Goal: Contribute content: Add original content to the website for others to see

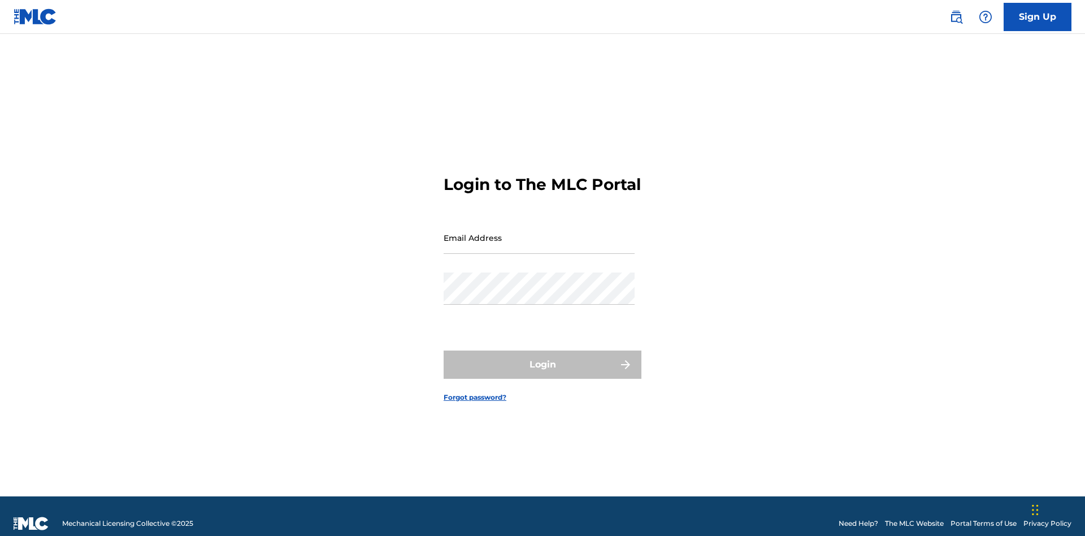
scroll to position [15, 0]
click at [539, 232] on input "Email Address" at bounding box center [539, 238] width 191 height 32
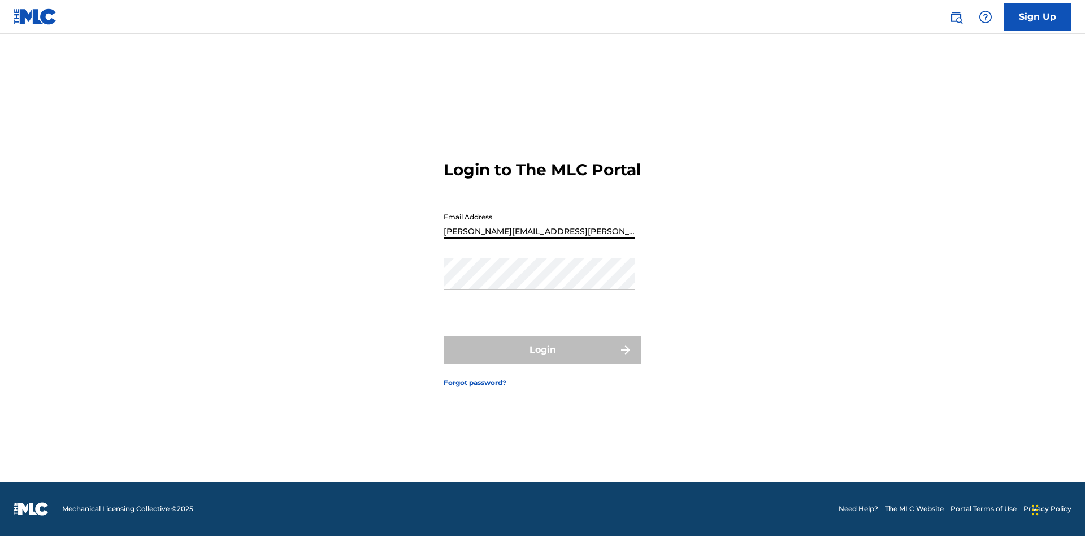
type input "[PERSON_NAME][EMAIL_ADDRESS][PERSON_NAME][DOMAIN_NAME]"
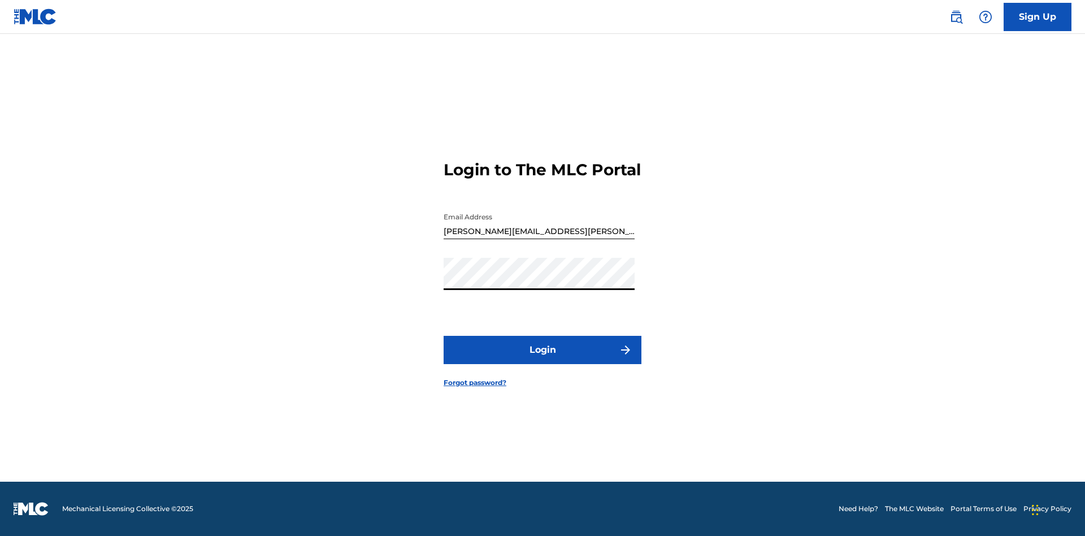
click at [543, 359] on button "Login" at bounding box center [543, 350] width 198 height 28
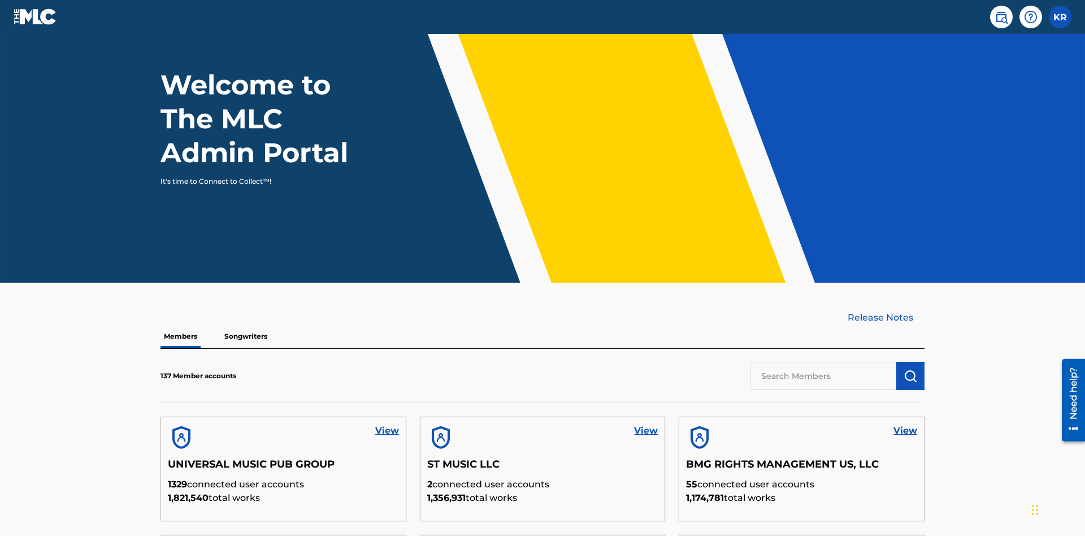
click at [824, 362] on input "text" at bounding box center [824, 376] width 146 height 28
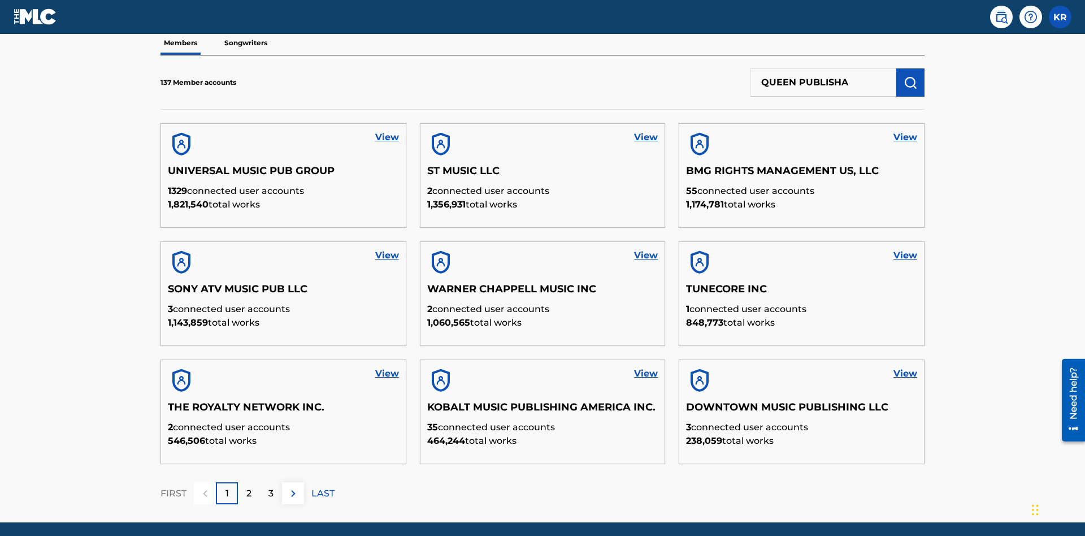
type input "QUEEN PUBLISHA"
click at [911, 76] on img "submit" at bounding box center [911, 83] width 14 height 14
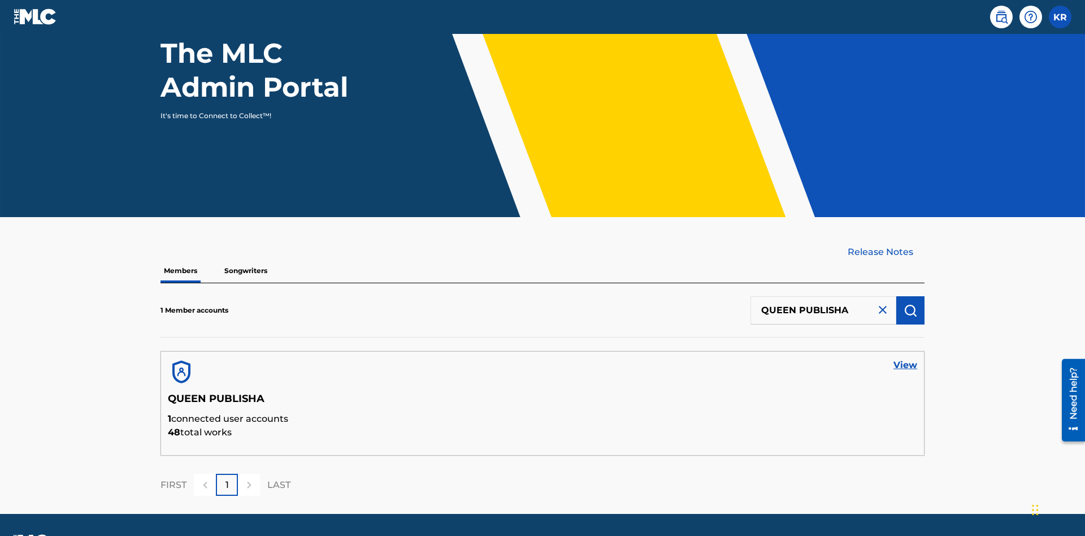
click at [906, 358] on link "View" at bounding box center [906, 365] width 24 height 14
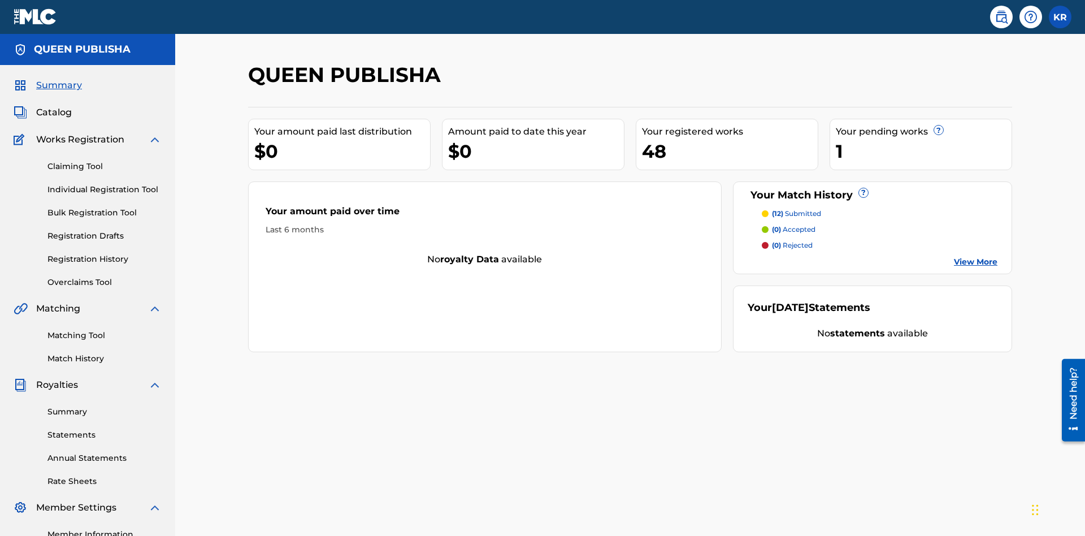
click at [54, 106] on span "Catalog" at bounding box center [54, 113] width 36 height 14
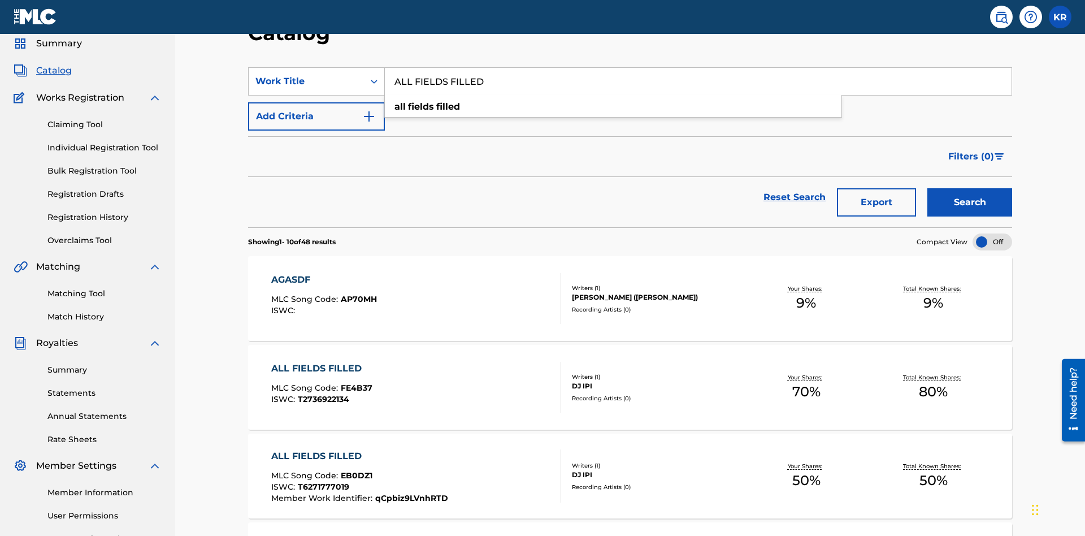
type input "ALL FIELDS FILLED"
click at [970, 188] on button "Search" at bounding box center [970, 202] width 85 height 28
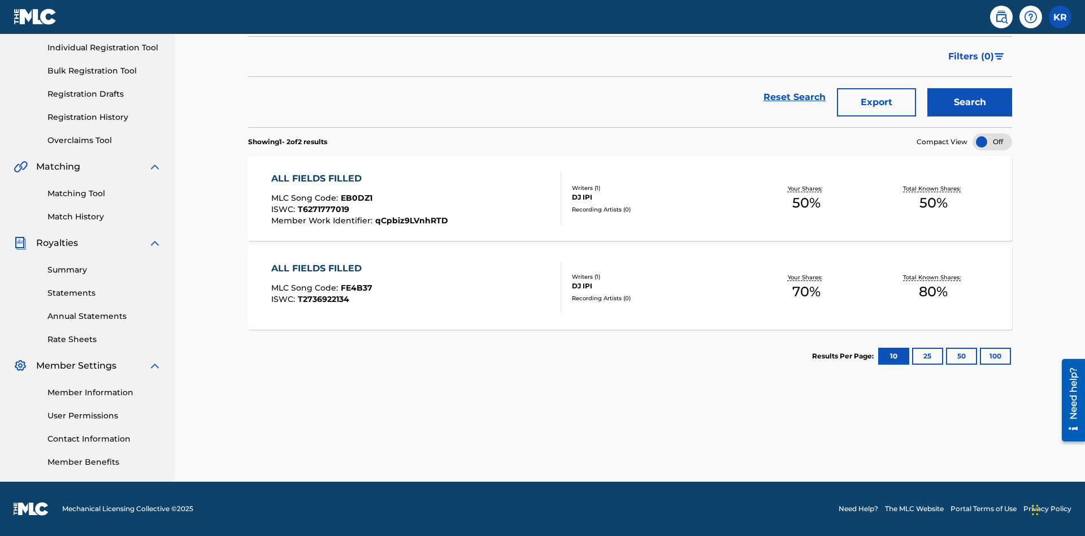
click at [355, 198] on span "EB0DZ1" at bounding box center [357, 198] width 32 height 10
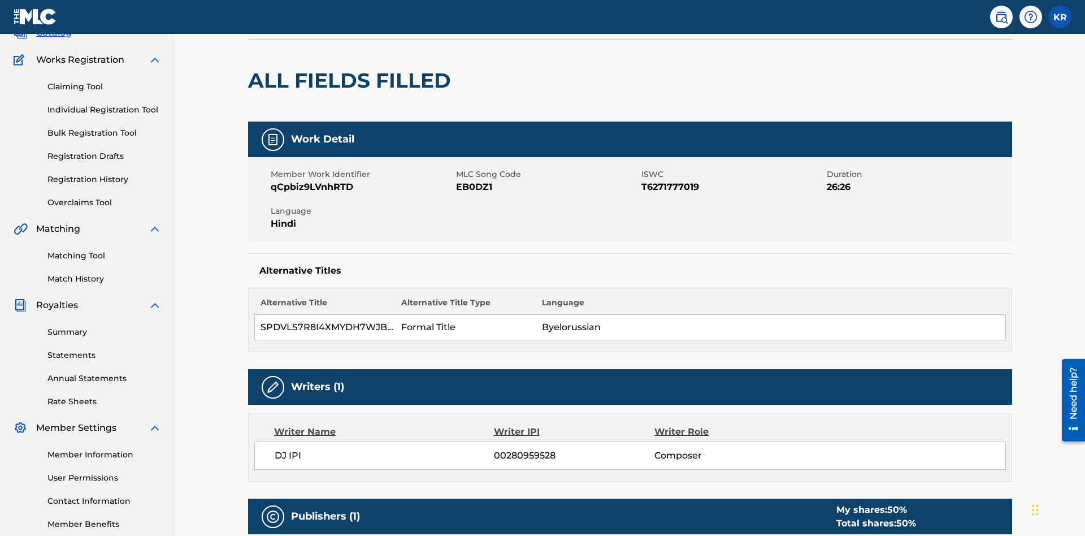
click at [965, 11] on button "Edit" at bounding box center [979, 2] width 68 height 17
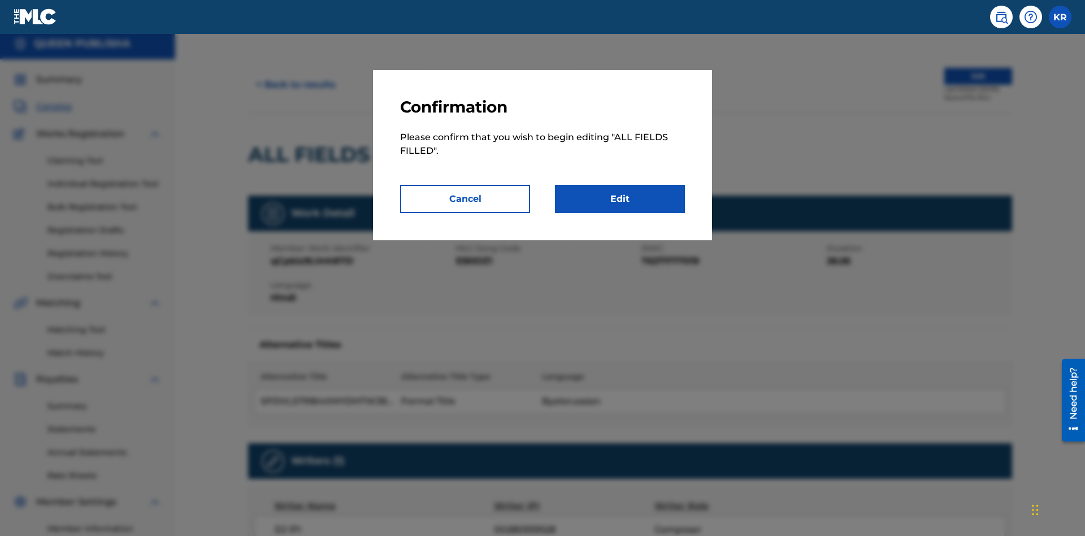
click at [620, 199] on link "Edit" at bounding box center [620, 199] width 130 height 28
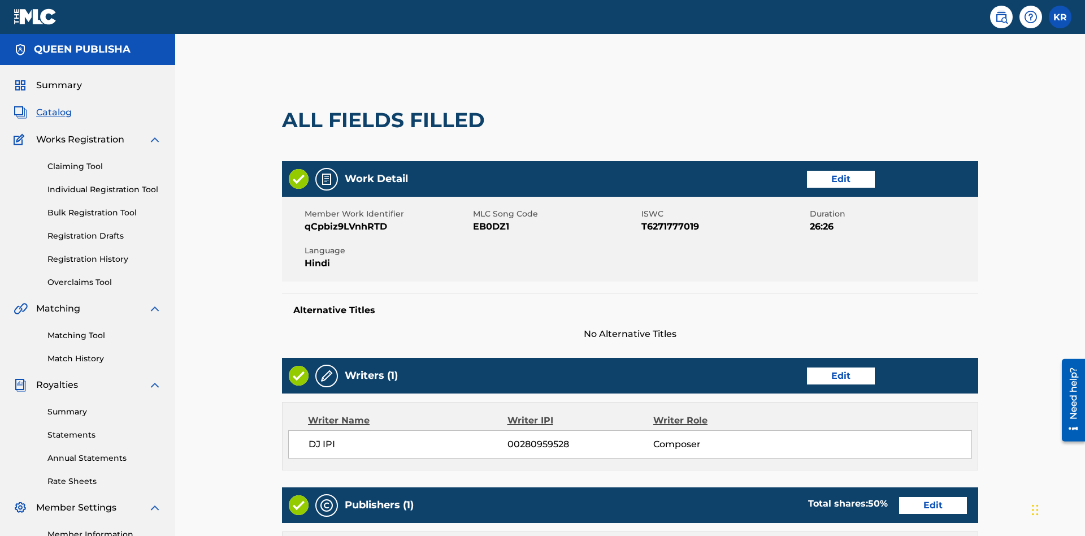
click at [807, 171] on link "Edit" at bounding box center [841, 179] width 68 height 17
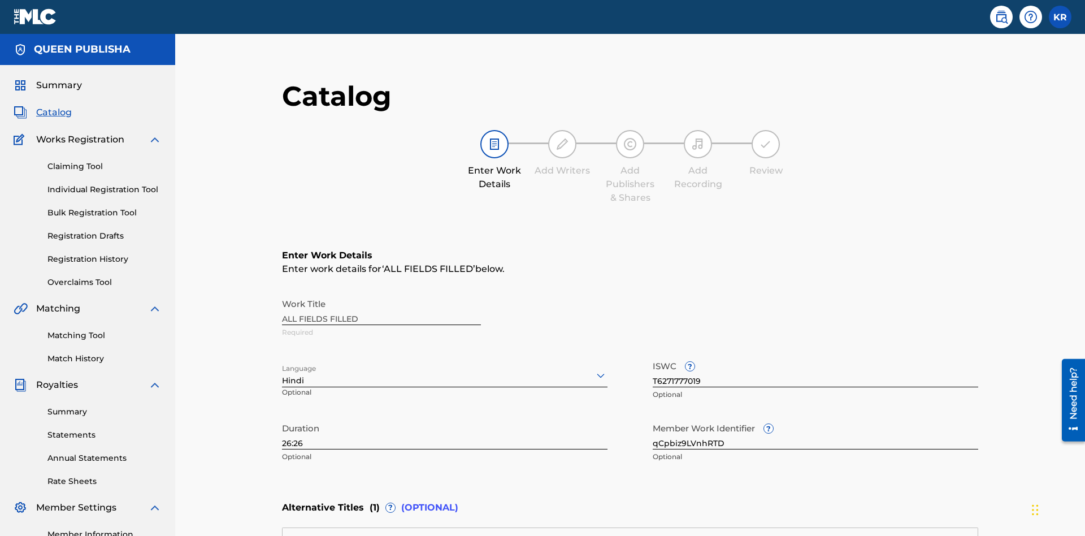
click at [282, 417] on input "26:26" at bounding box center [445, 433] width 326 height 32
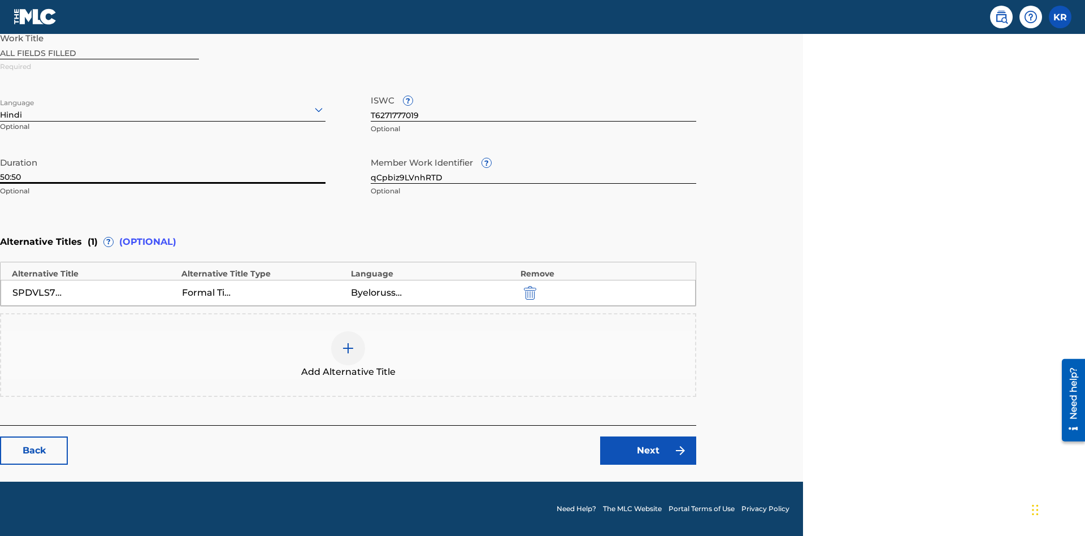
type input "50:50"
click at [319, 110] on icon at bounding box center [319, 110] width 14 height 14
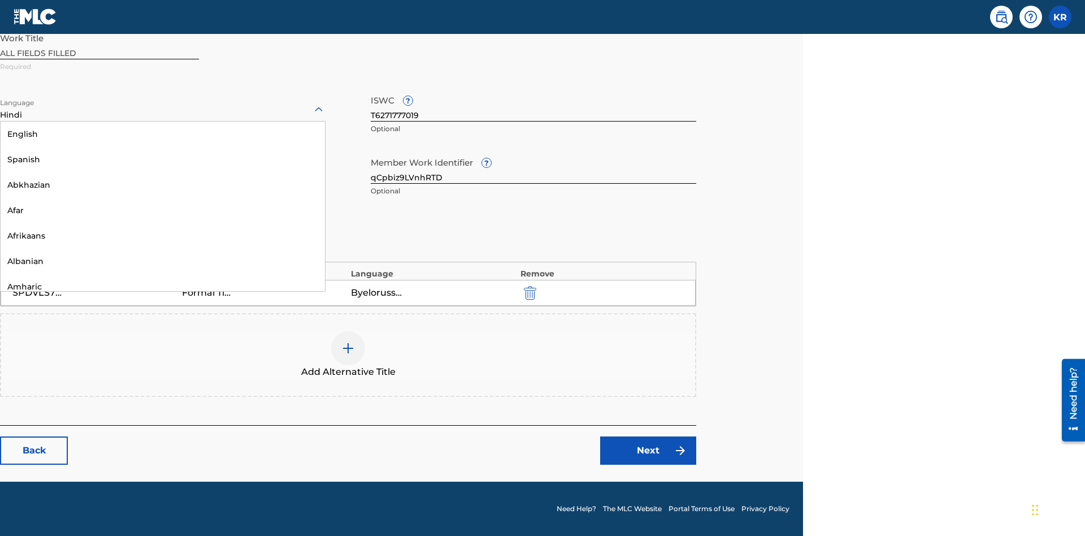
scroll to position [1085, 0]
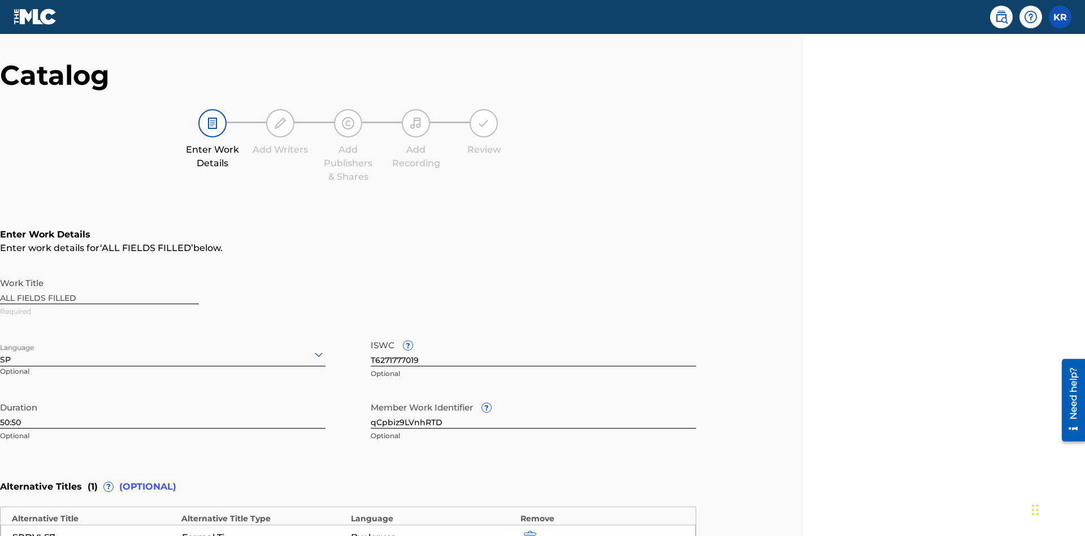
click at [534, 396] on input "qCpbiz9LVnhRTD" at bounding box center [534, 412] width 326 height 32
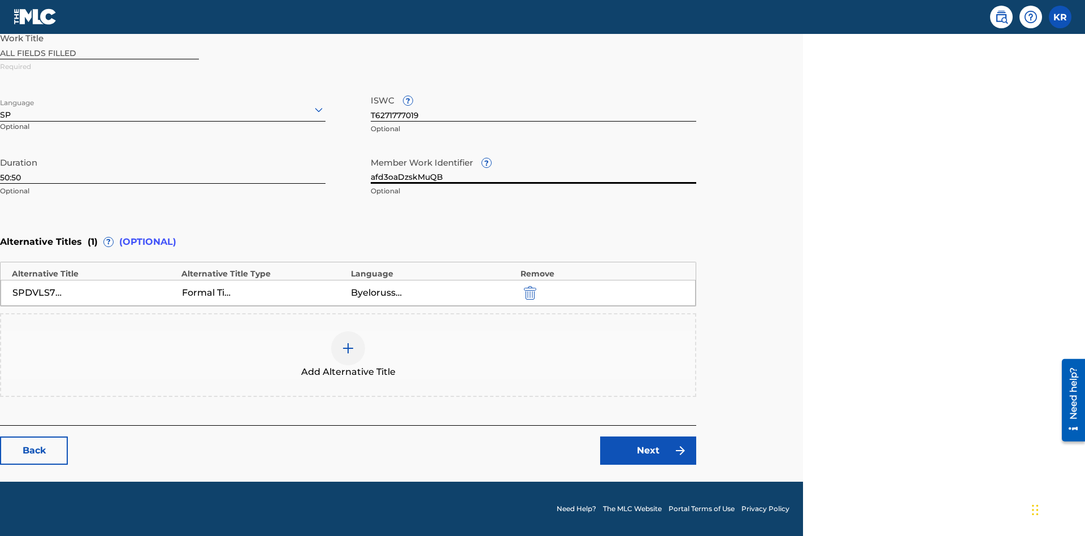
type input "afd3oaDzskMuQB"
click at [534, 105] on input "T6271777019" at bounding box center [534, 105] width 326 height 32
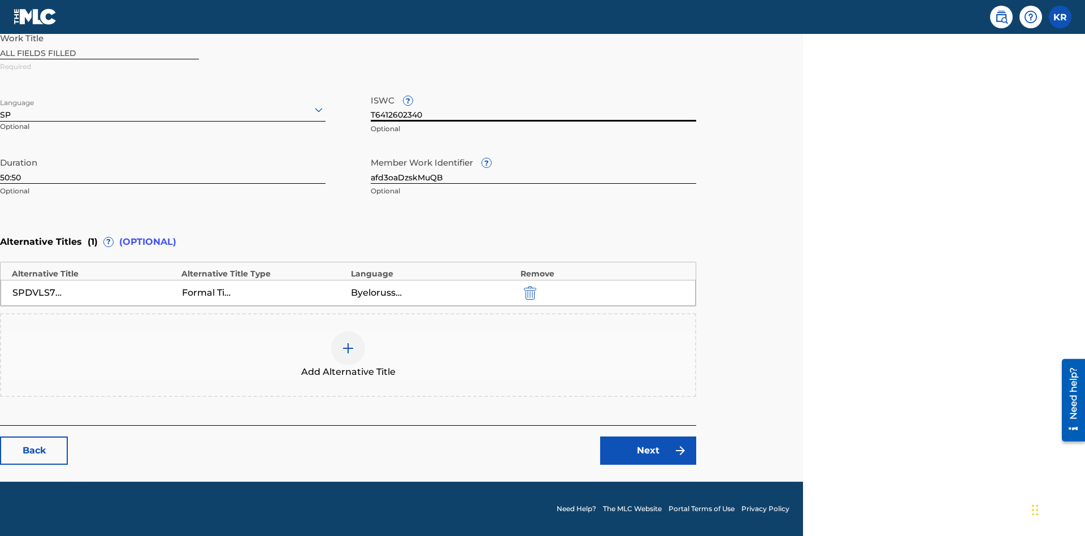
scroll to position [266, 0]
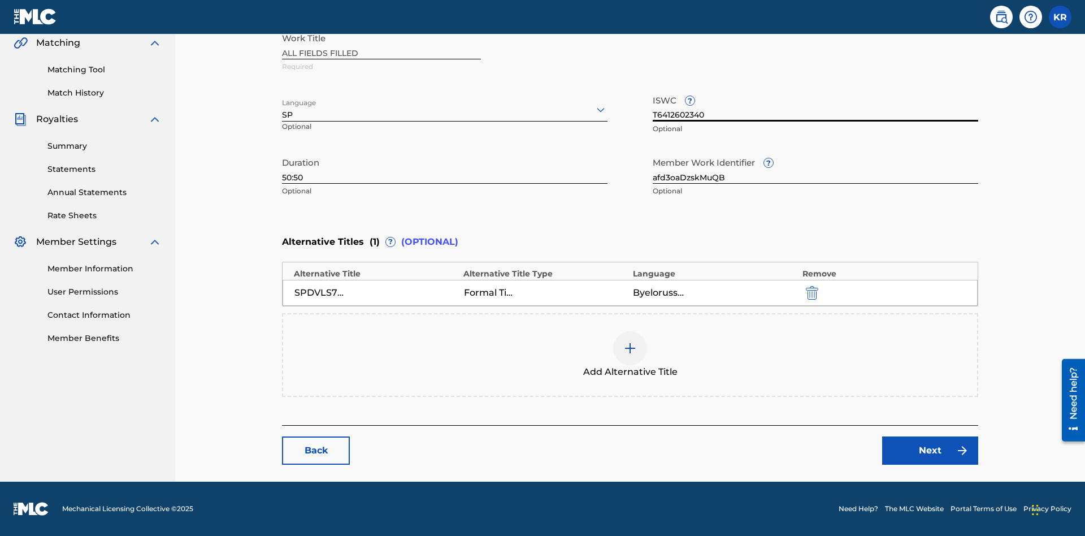
type input "T6412602340"
click at [806, 292] on img "submit" at bounding box center [812, 293] width 12 height 14
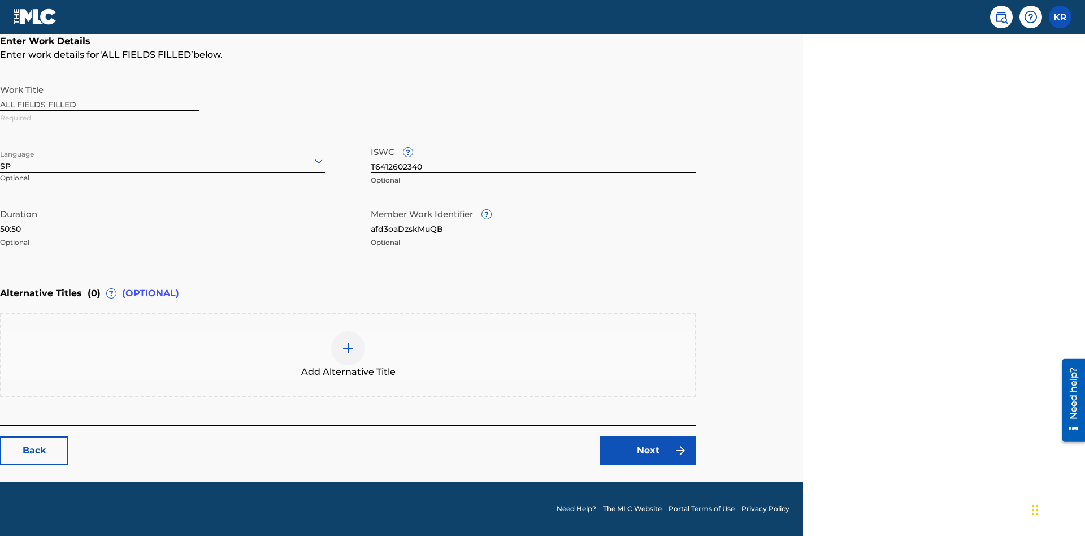
click at [348, 354] on img at bounding box center [348, 348] width 14 height 14
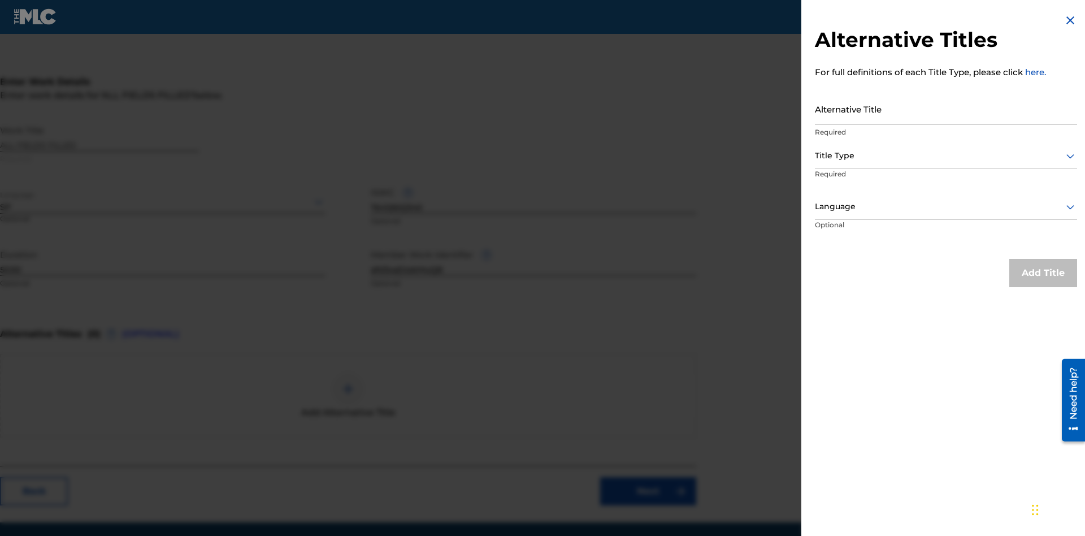
click at [946, 109] on input "Alternative Title" at bounding box center [946, 109] width 262 height 32
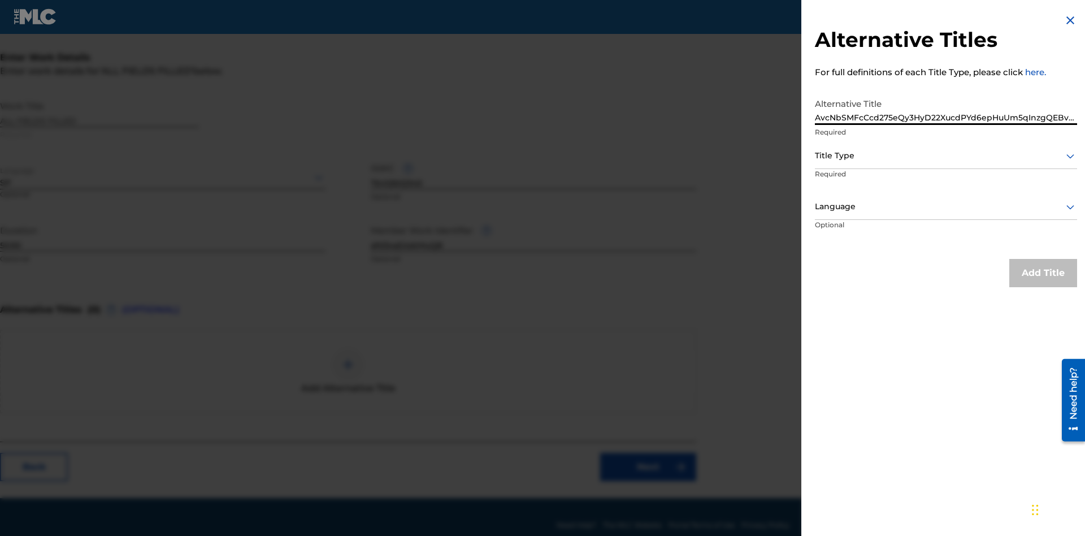
scroll to position [214, 282]
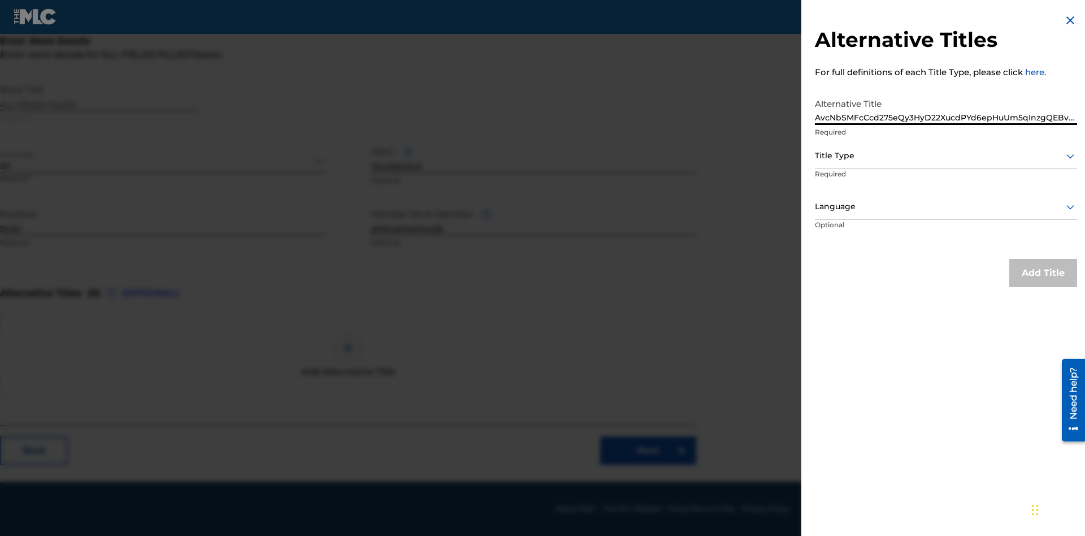
type input "AvcNbSMFcCcd275eQy3HyD22XucdPYd6epHuUm5qInzgQEBvX2"
click at [946, 155] on div at bounding box center [946, 156] width 262 height 14
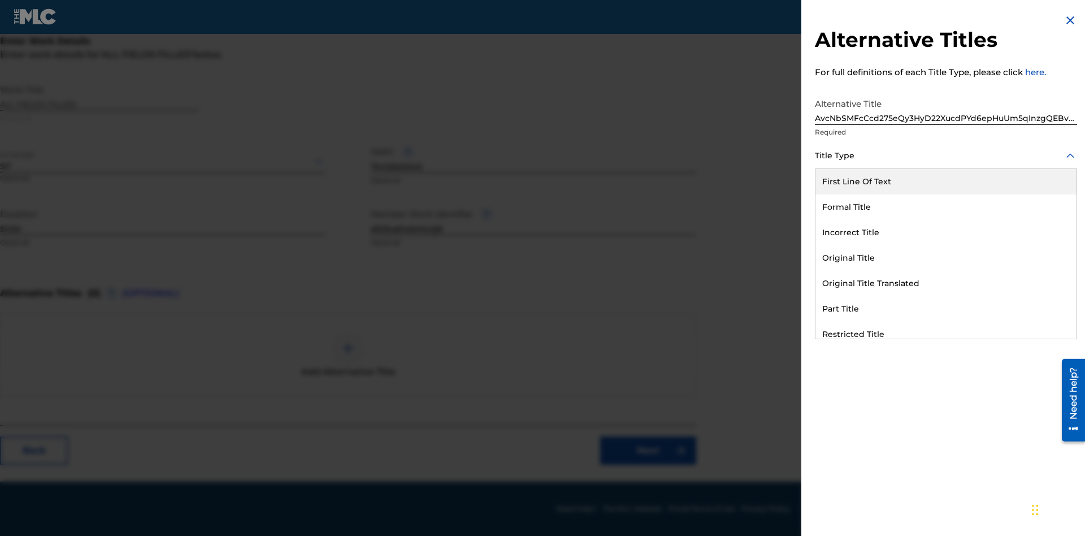
click at [946, 372] on div "Original Title With National Characters" at bounding box center [946, 384] width 261 height 25
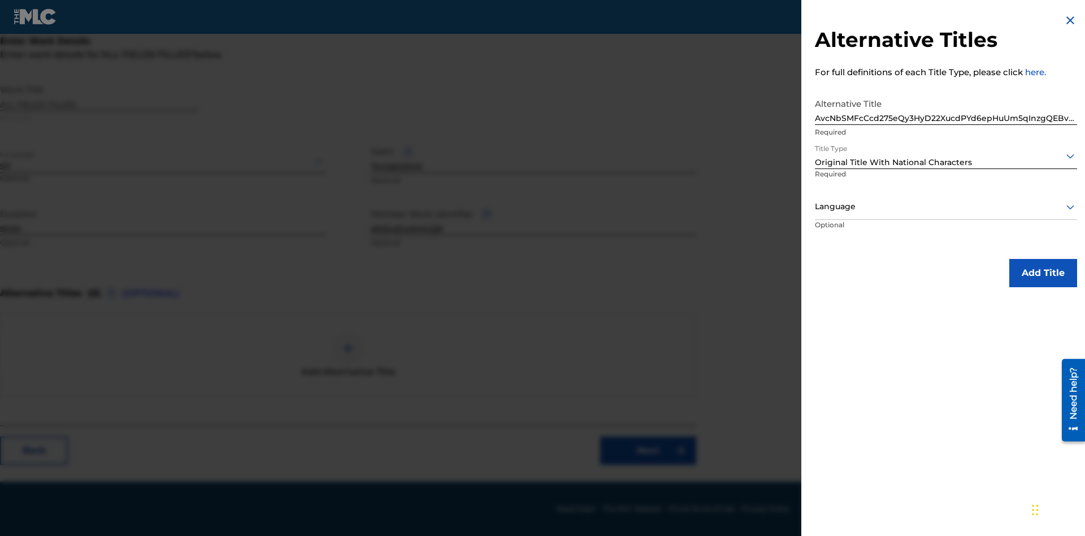
click at [946, 206] on div at bounding box center [946, 207] width 262 height 14
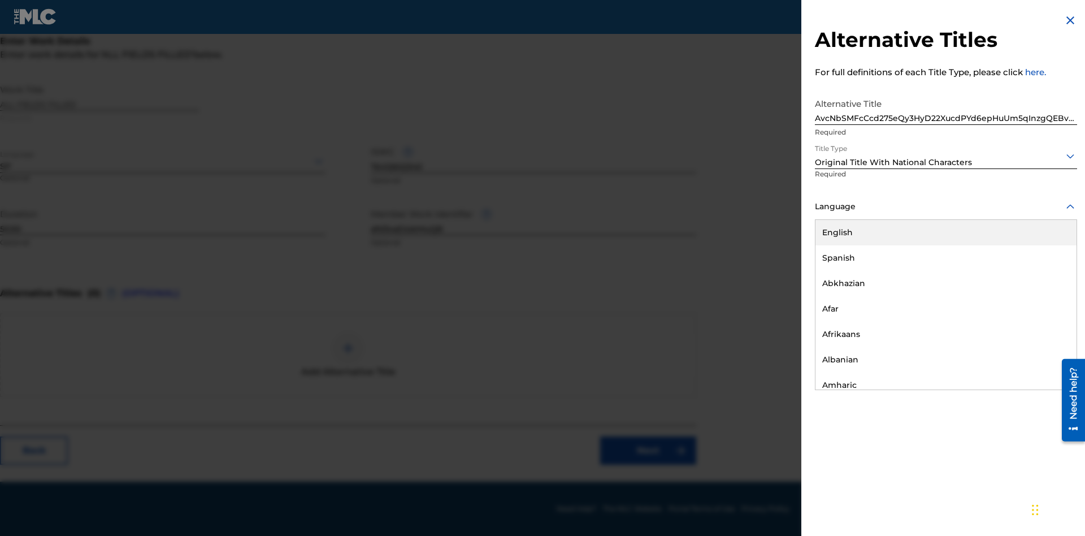
click at [946, 334] on div "Afrikaans" at bounding box center [946, 334] width 261 height 25
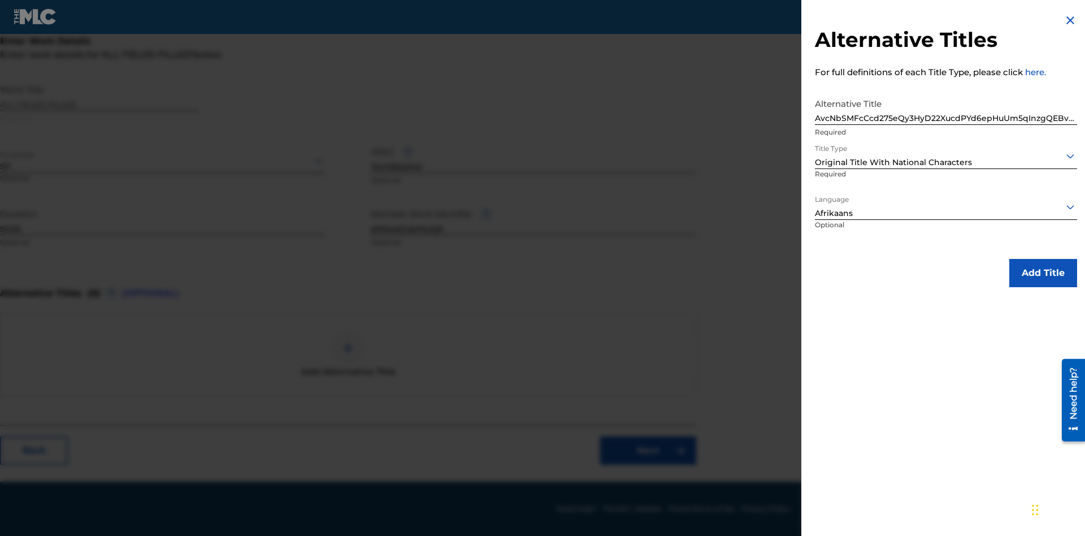
click at [1043, 272] on button "Add Title" at bounding box center [1044, 273] width 68 height 28
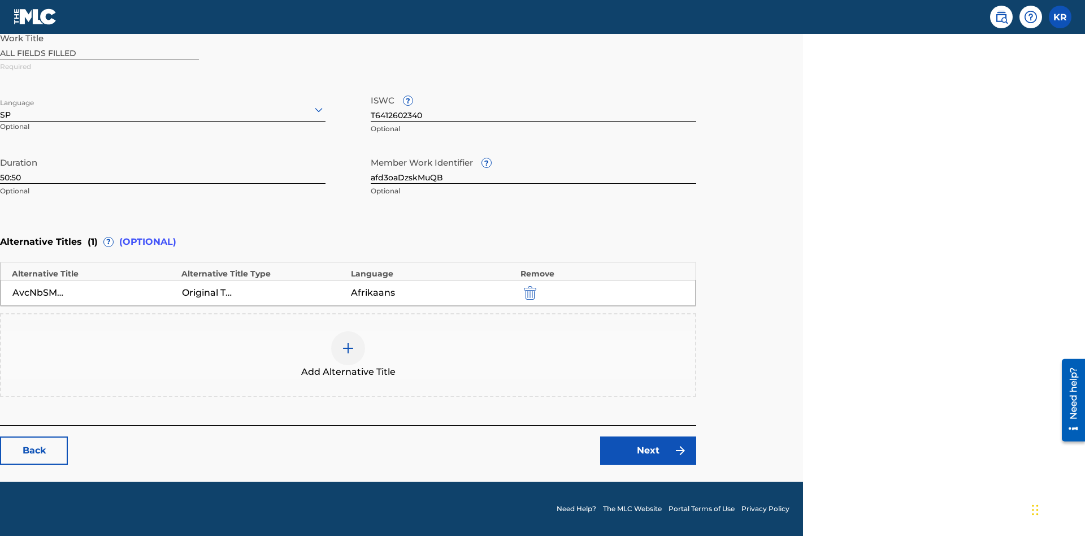
click at [648, 451] on link "Next" at bounding box center [648, 450] width 96 height 28
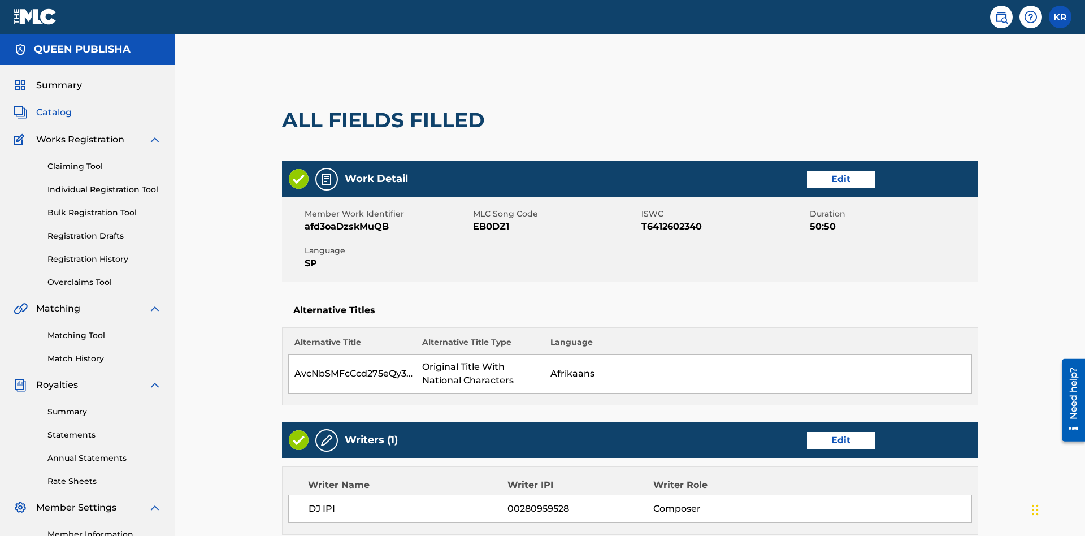
click at [807, 432] on link "Edit" at bounding box center [841, 440] width 68 height 17
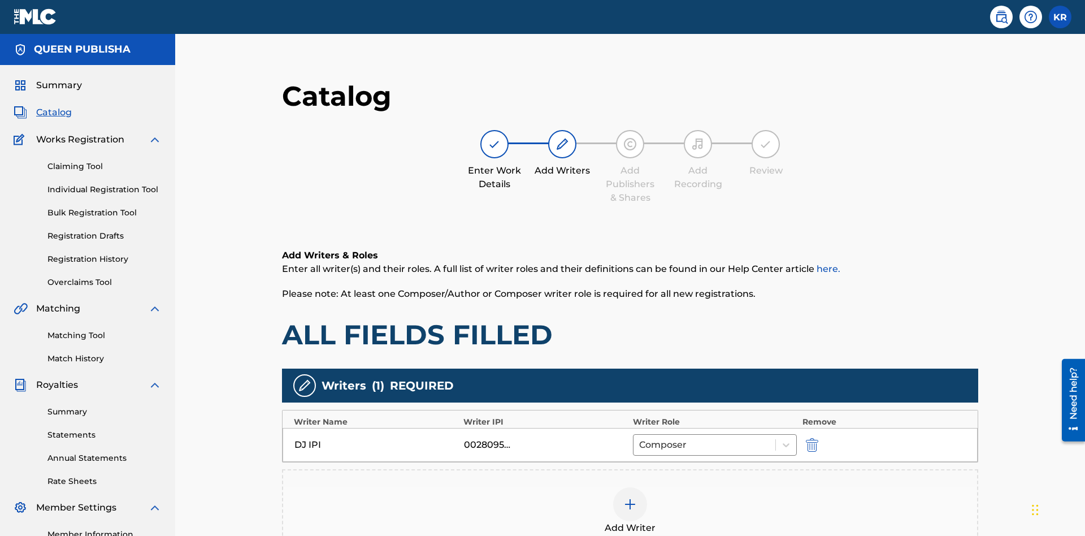
click at [806, 438] on img "submit" at bounding box center [812, 445] width 12 height 14
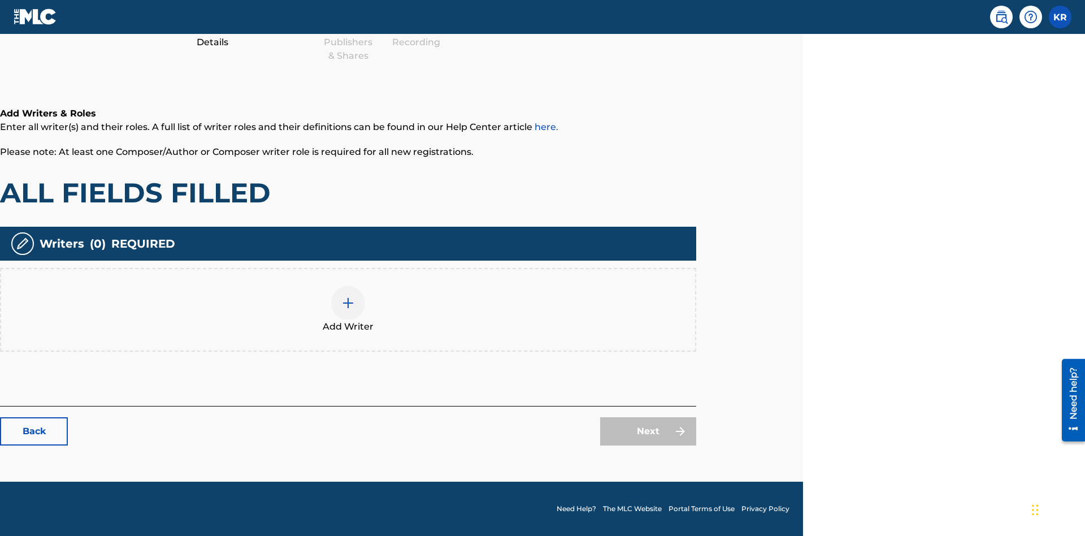
click at [348, 309] on img at bounding box center [348, 303] width 14 height 14
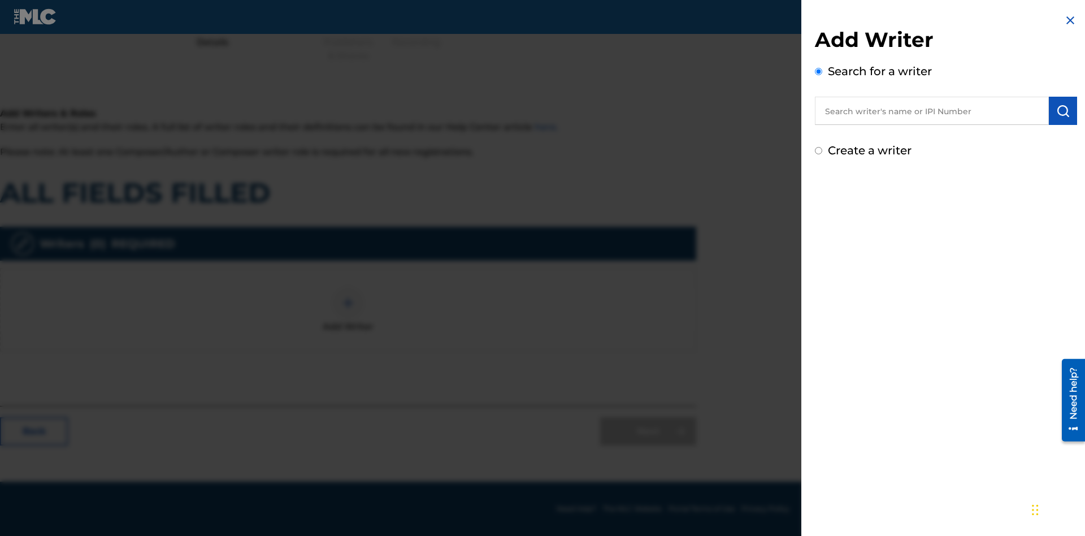
click at [819, 151] on input "Create a writer" at bounding box center [818, 150] width 7 height 7
radio input "false"
radio input "true"
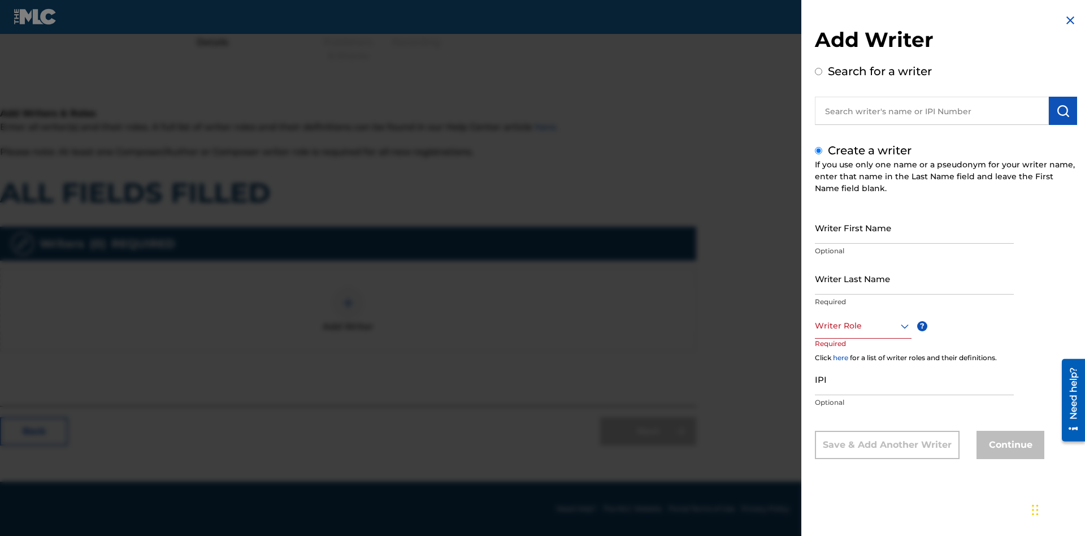
click at [915, 227] on input "Writer First Name" at bounding box center [914, 227] width 199 height 32
type input "Ahv2wQ0jQXzCY01vVGG2HHorL"
click at [915, 278] on input "Writer Last Name" at bounding box center [914, 278] width 199 height 32
type input "VZ5JviEllT89RW9V3YbTZbSIO"
click at [863, 326] on div at bounding box center [863, 326] width 97 height 14
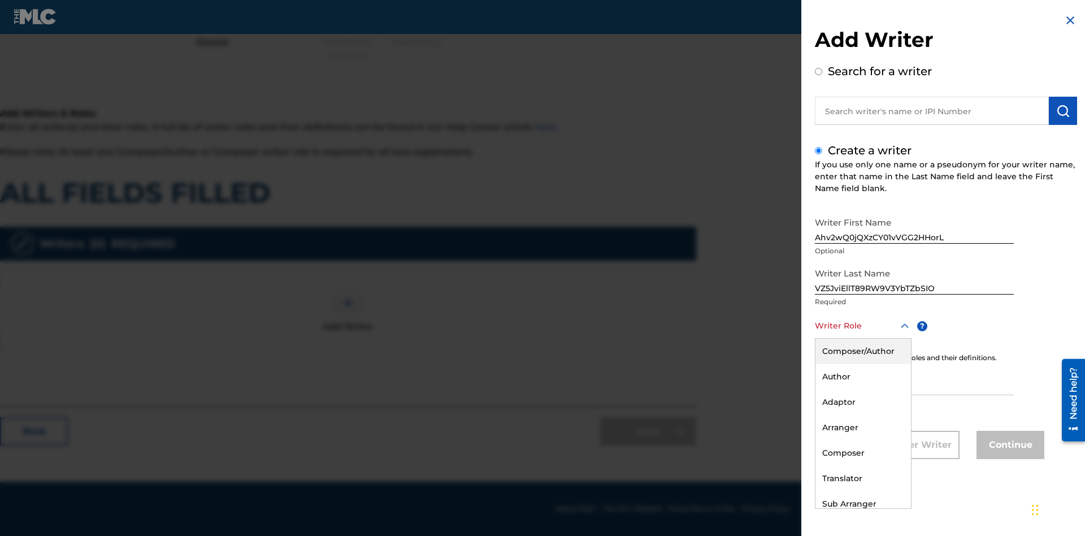
click at [863, 453] on div "Composer" at bounding box center [864, 452] width 96 height 25
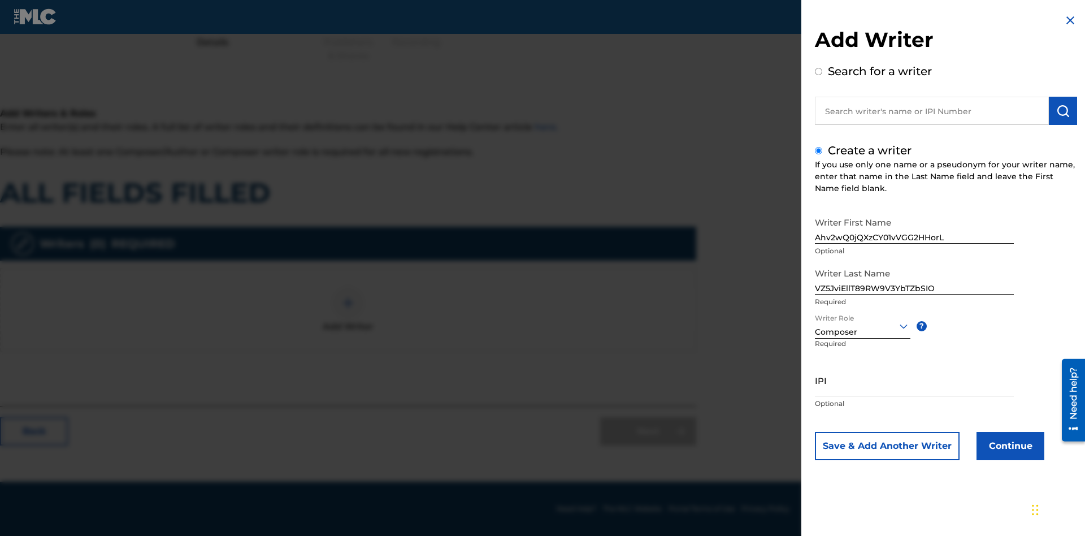
click at [915, 380] on input "IPI" at bounding box center [914, 380] width 199 height 32
type input "15990267156"
click at [1009, 446] on button "Continue" at bounding box center [1011, 446] width 68 height 28
